Goal: Task Accomplishment & Management: Manage account settings

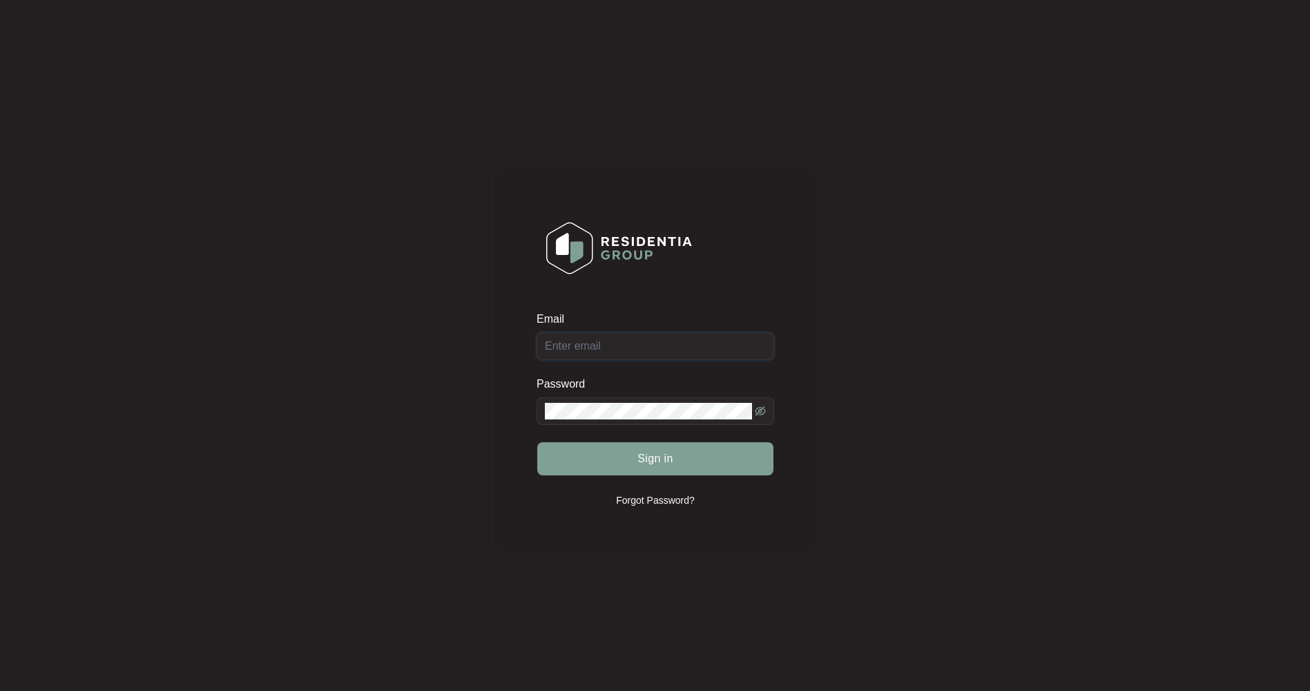
type input "[EMAIL_ADDRESS][DOMAIN_NAME]"
click at [666, 459] on span "Sign in" at bounding box center [655, 458] width 36 height 17
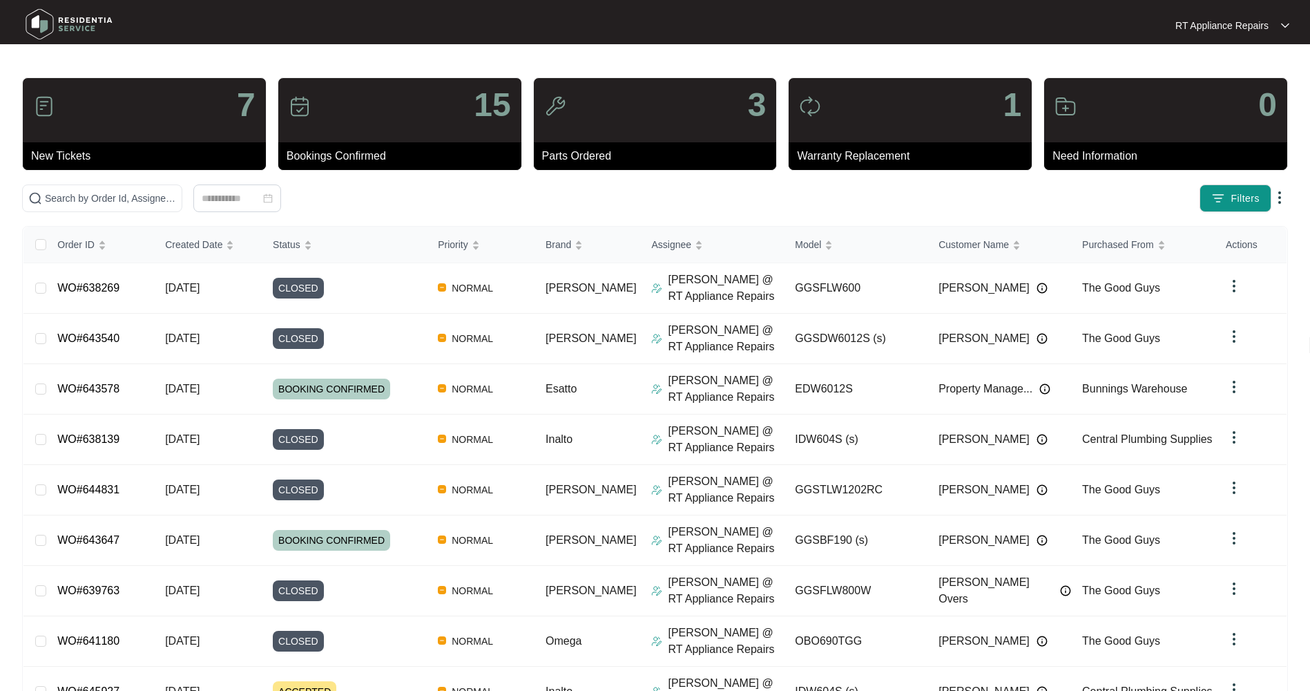
click at [105, 188] on span at bounding box center [102, 198] width 160 height 28
click at [110, 204] on input "text" at bounding box center [110, 198] width 131 height 15
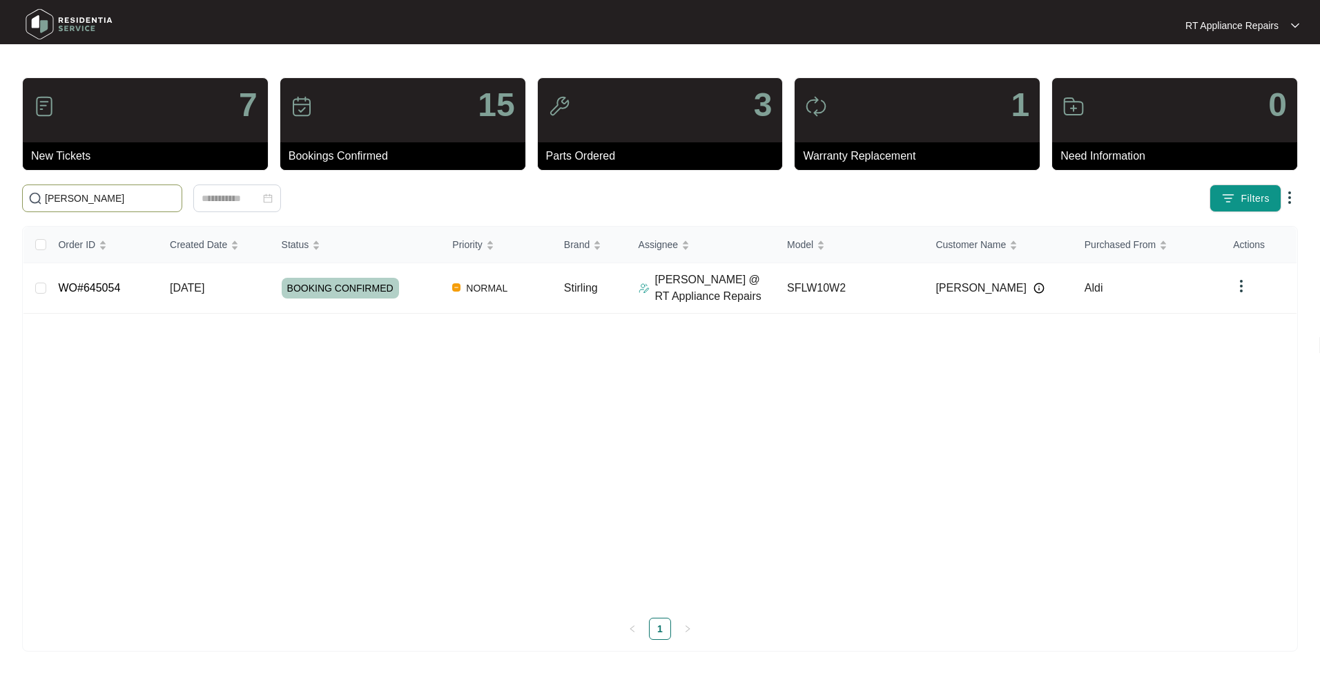
type input "[PERSON_NAME]"
click at [177, 282] on span "[DATE]" at bounding box center [187, 288] width 35 height 12
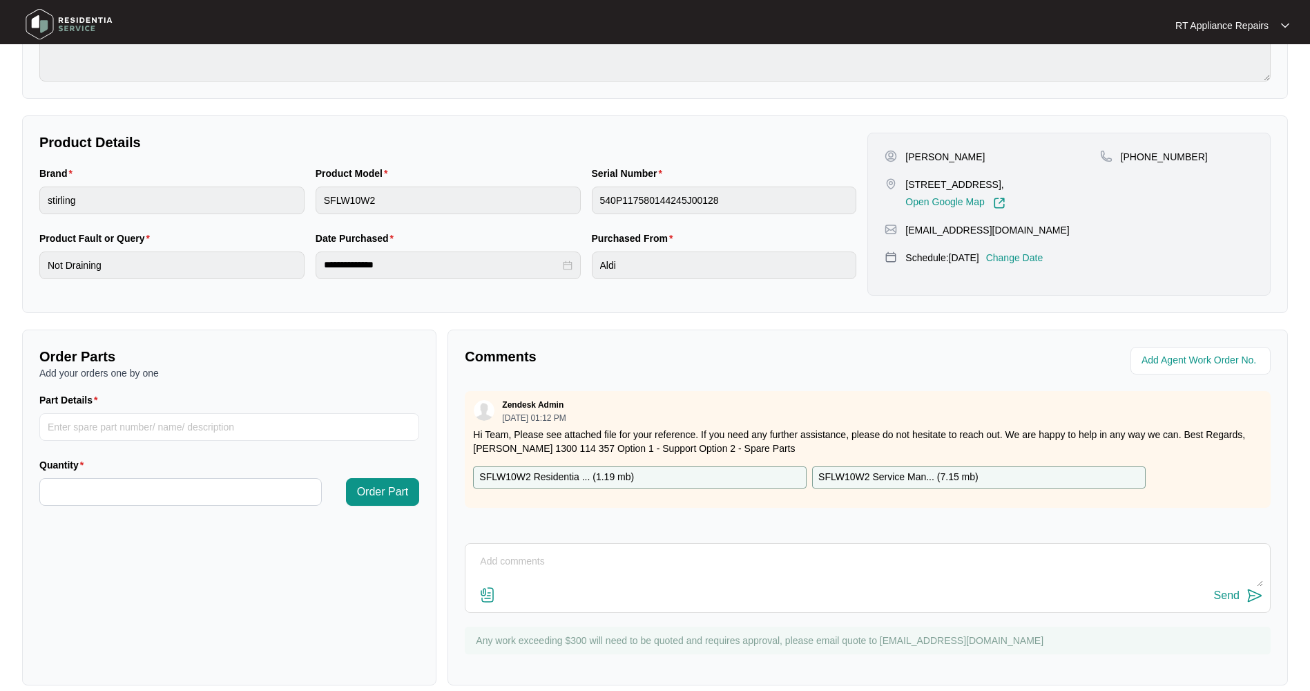
scroll to position [226, 0]
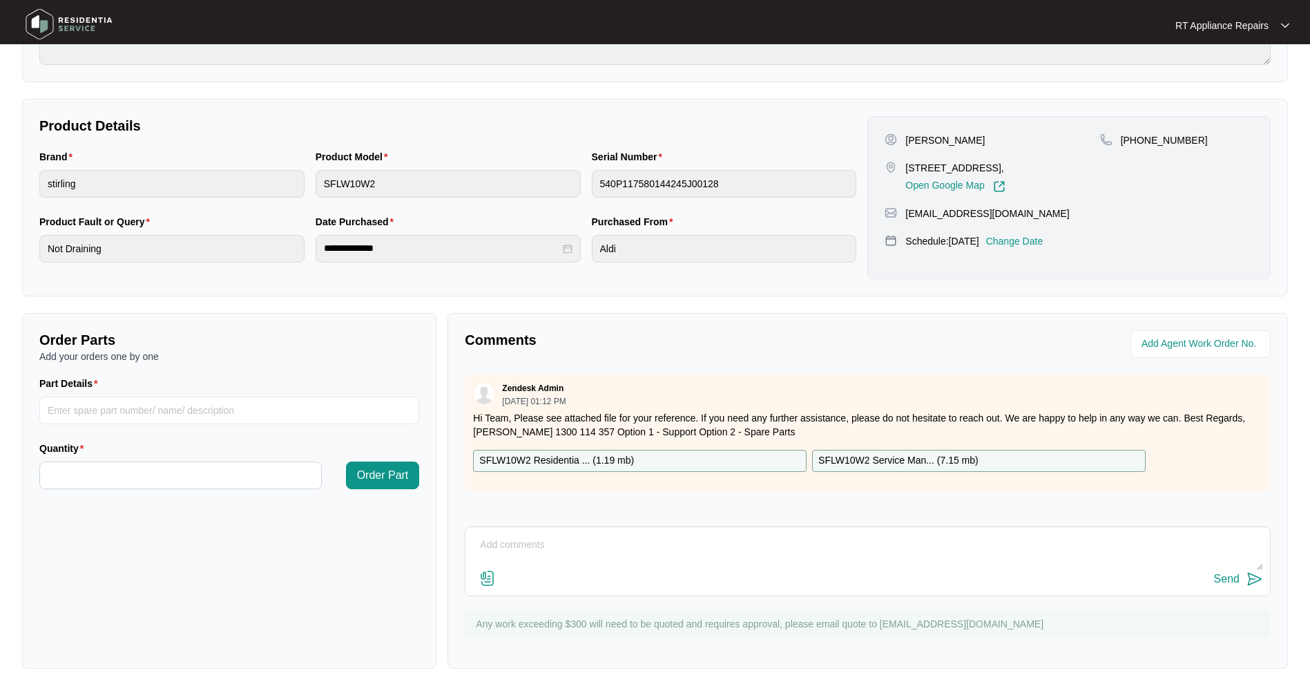
click at [568, 537] on textarea at bounding box center [867, 552] width 791 height 36
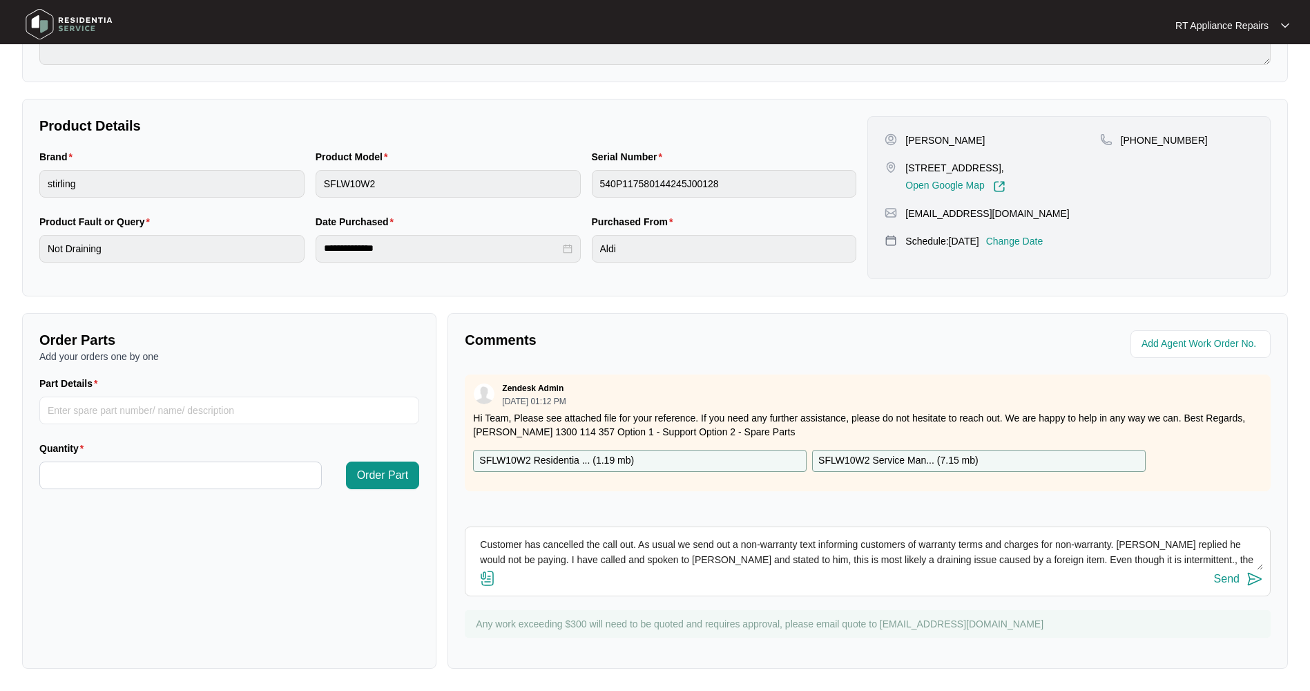
scroll to position [10, 0]
type textarea "Customer has cancelled the call out. As usual we send out a non-warranty text i…"
click at [1255, 576] on img at bounding box center [1255, 578] width 17 height 17
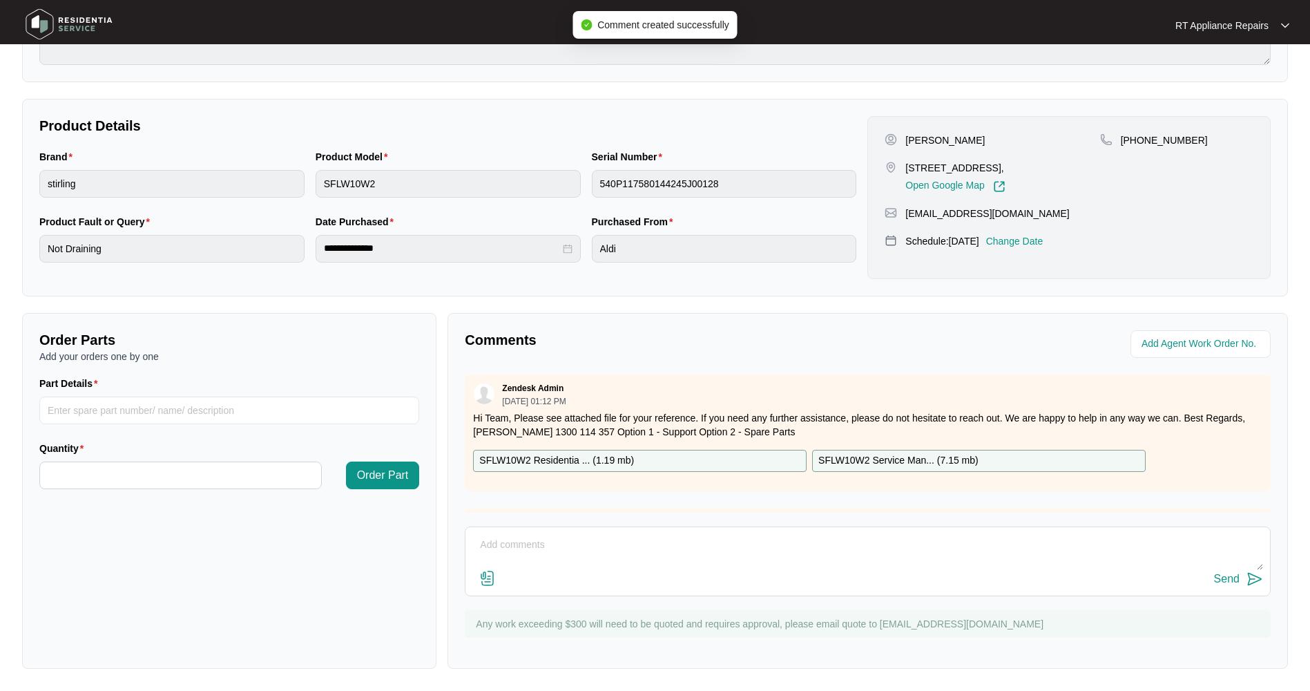
scroll to position [0, 0]
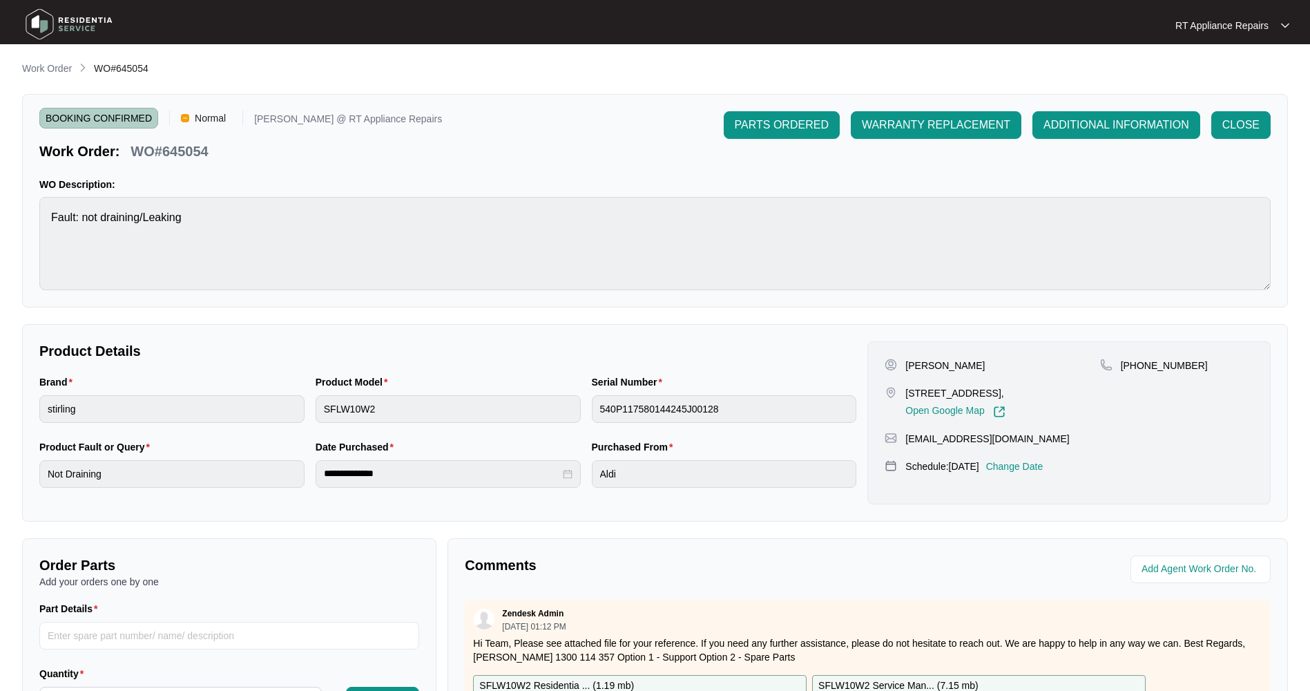
click at [1122, 126] on span "ADDITIONAL INFORMATION" at bounding box center [1116, 125] width 146 height 17
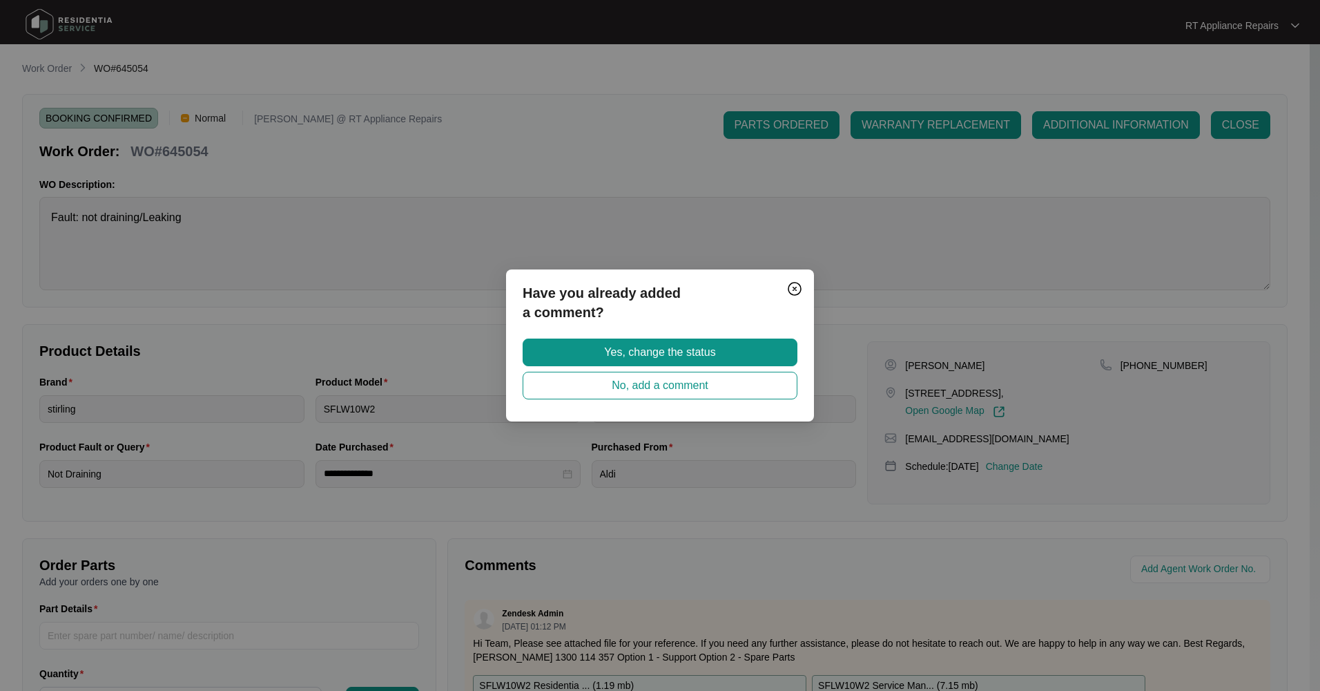
drag, startPoint x: 708, startPoint y: 355, endPoint x: 726, endPoint y: 319, distance: 40.2
click at [707, 354] on span "Yes, change the status" at bounding box center [659, 352] width 111 height 17
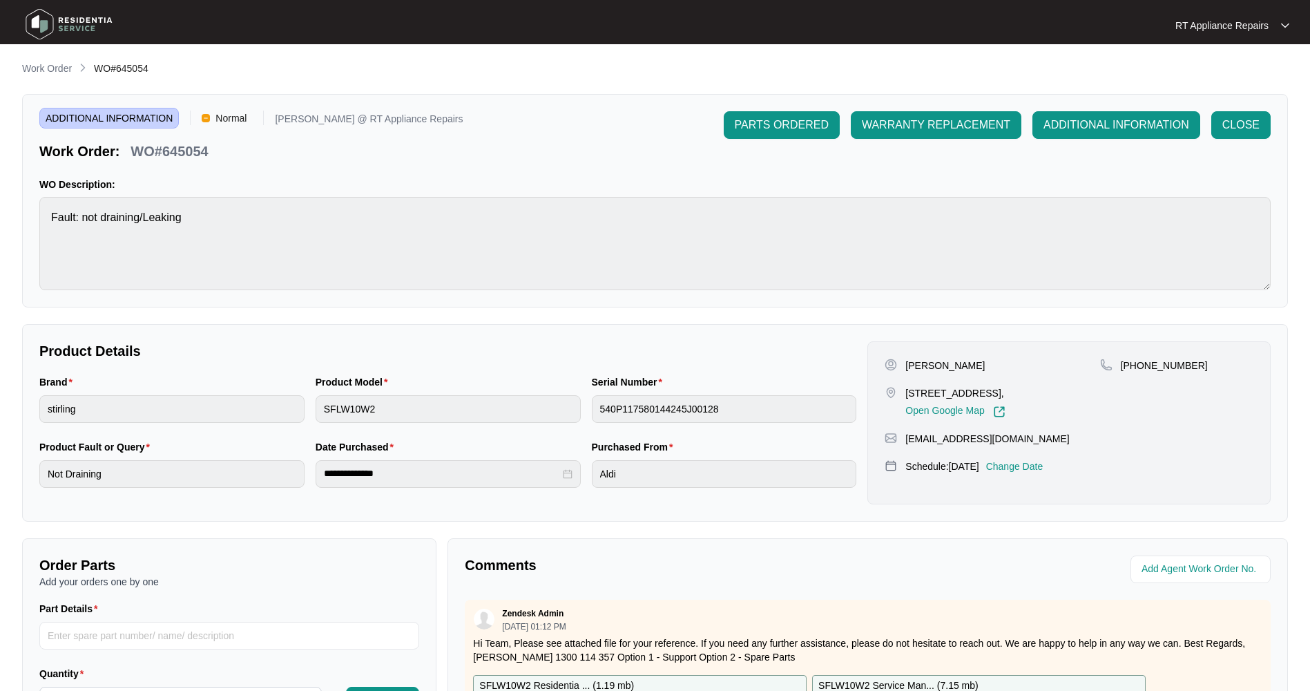
click at [1254, 30] on p "RT Appliance Repairs" at bounding box center [1221, 26] width 93 height 14
click at [1242, 75] on p "Log Out" at bounding box center [1244, 73] width 70 height 14
